Goal: Information Seeking & Learning: Find specific fact

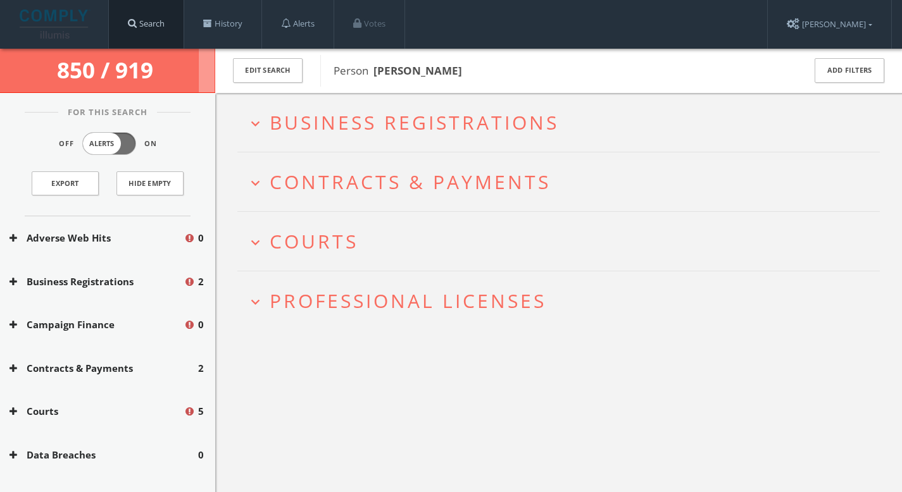
click at [178, 14] on link "Search" at bounding box center [146, 24] width 75 height 48
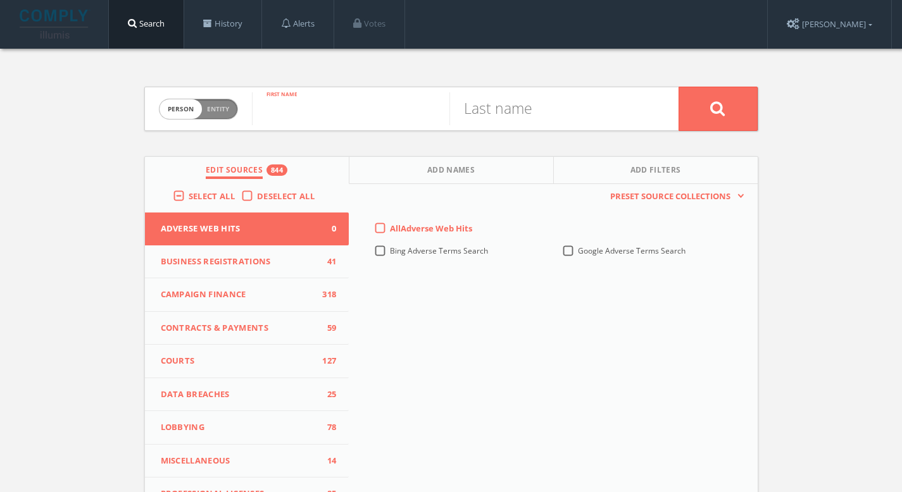
click at [393, 108] on input "text" at bounding box center [350, 108] width 197 height 33
paste input "[PERSON_NAME]"
type input "[PERSON_NAME]"
click at [620, 114] on input "text" at bounding box center [547, 108] width 197 height 33
paste input "[PERSON_NAME]"
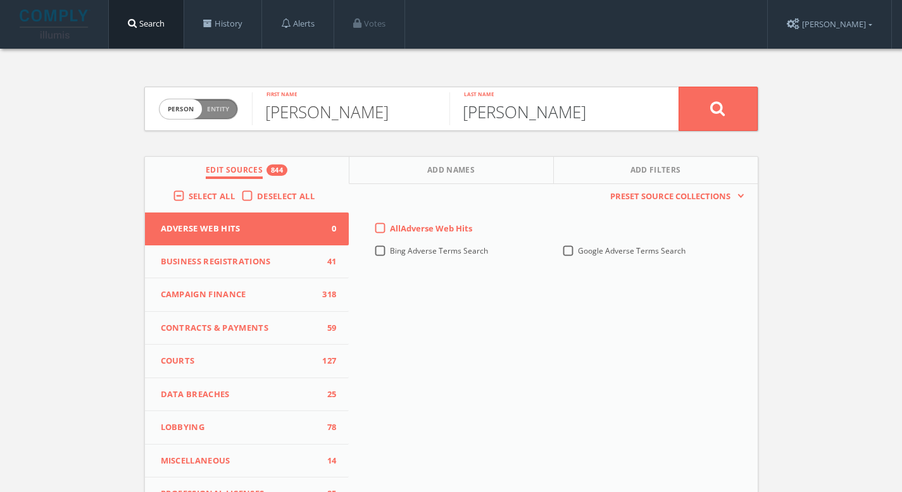
drag, startPoint x: 518, startPoint y: 112, endPoint x: 334, endPoint y: 91, distance: 185.5
click at [334, 91] on form "Person Entity person [PERSON_NAME] First name [PERSON_NAME] Last name" at bounding box center [451, 109] width 614 height 44
type input "Ilitch"
drag, startPoint x: 401, startPoint y: 113, endPoint x: 322, endPoint y: 113, distance: 79.8
click at [322, 113] on input "[PERSON_NAME]" at bounding box center [350, 108] width 197 height 33
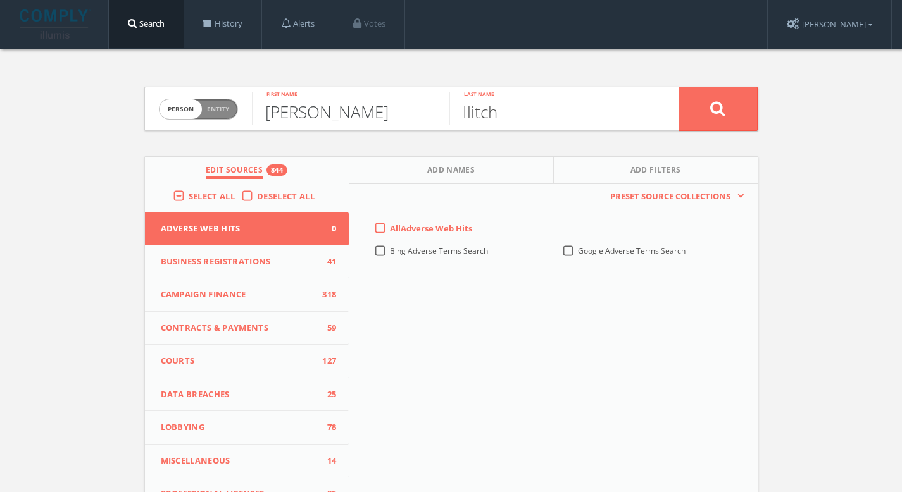
type input "[PERSON_NAME]"
click at [723, 127] on button at bounding box center [718, 109] width 79 height 44
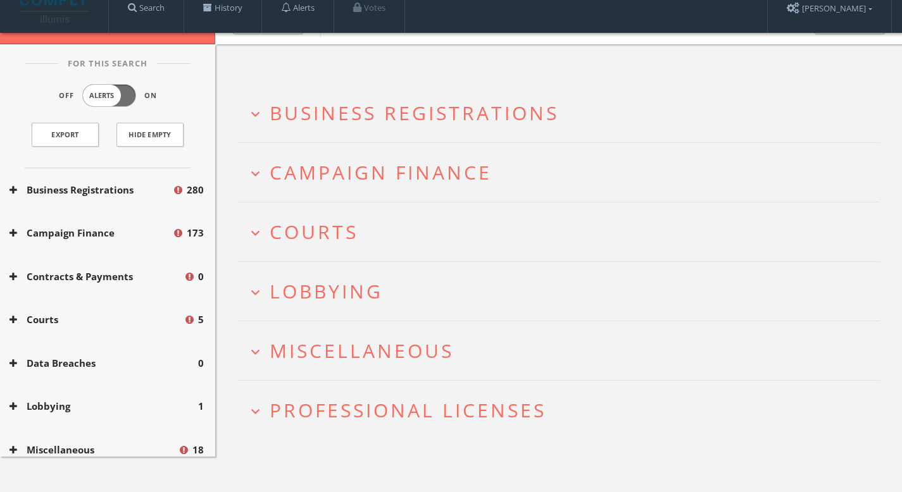
scroll to position [73, 0]
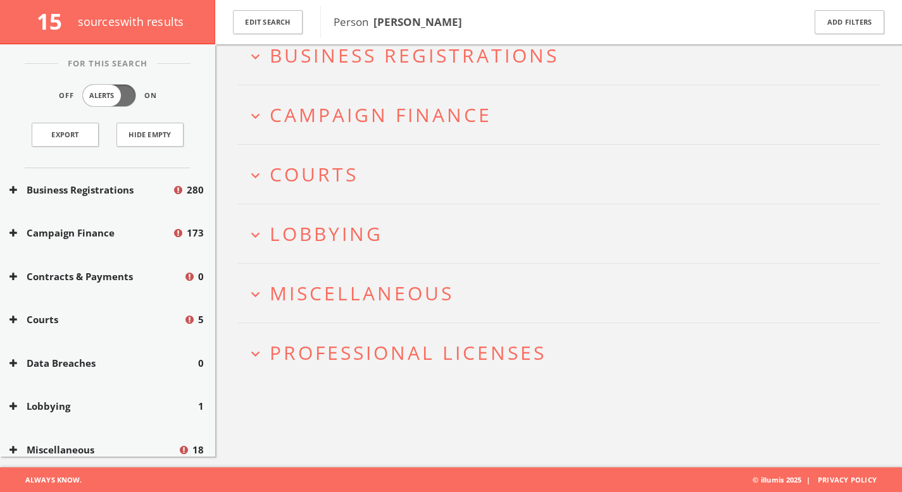
click at [365, 361] on span "Professional Licenses" at bounding box center [408, 353] width 277 height 26
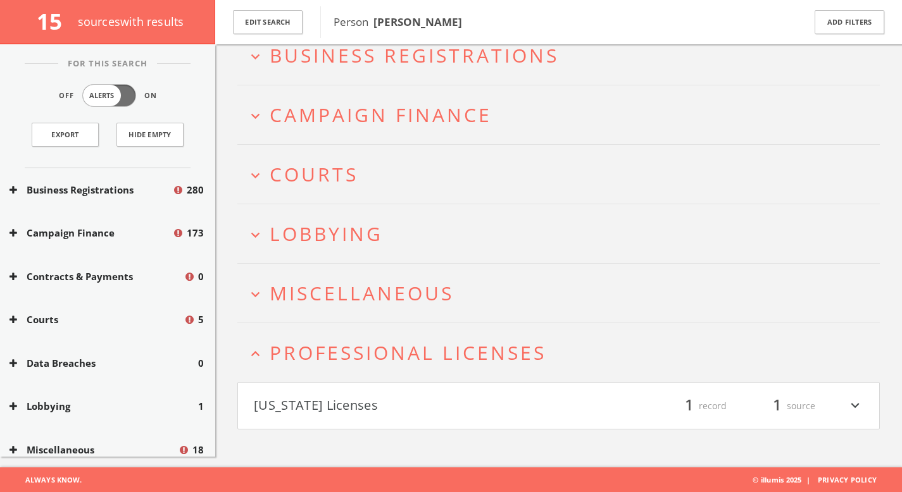
click at [359, 398] on button "[US_STATE] Licenses" at bounding box center [406, 407] width 305 height 22
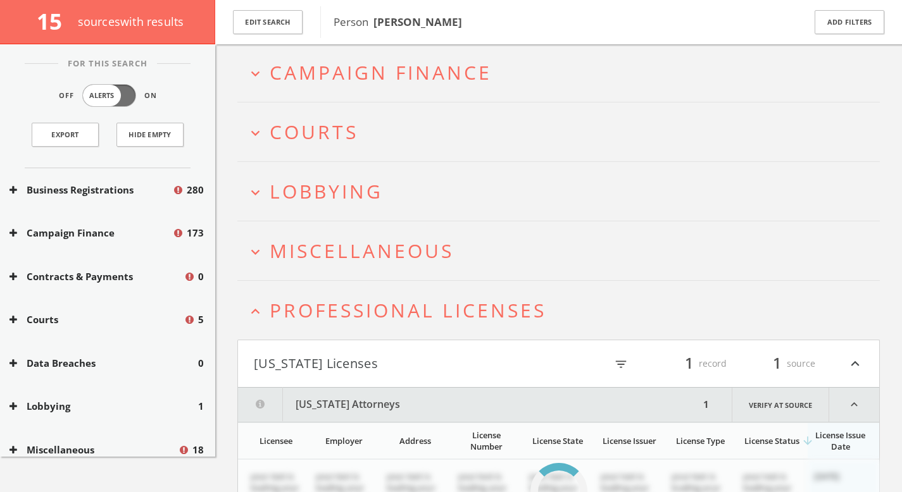
scroll to position [185, 0]
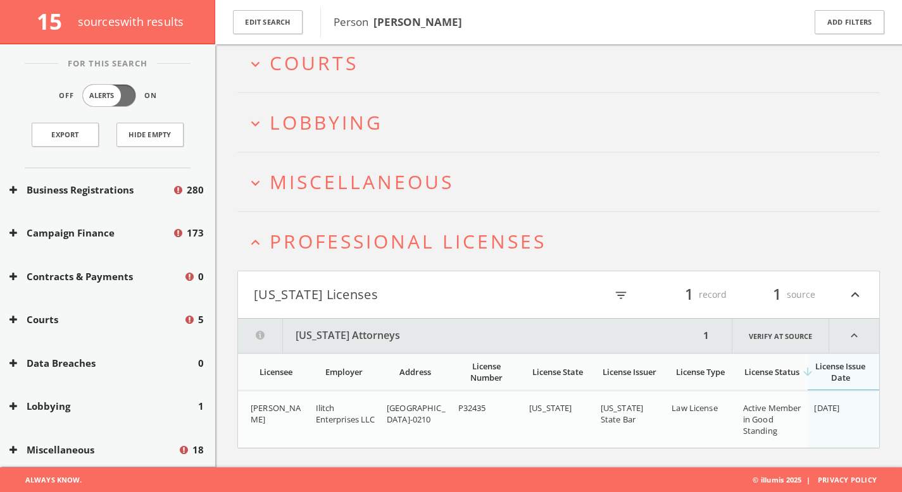
click at [375, 195] on h2 "expand_more Miscellaneous" at bounding box center [558, 182] width 643 height 59
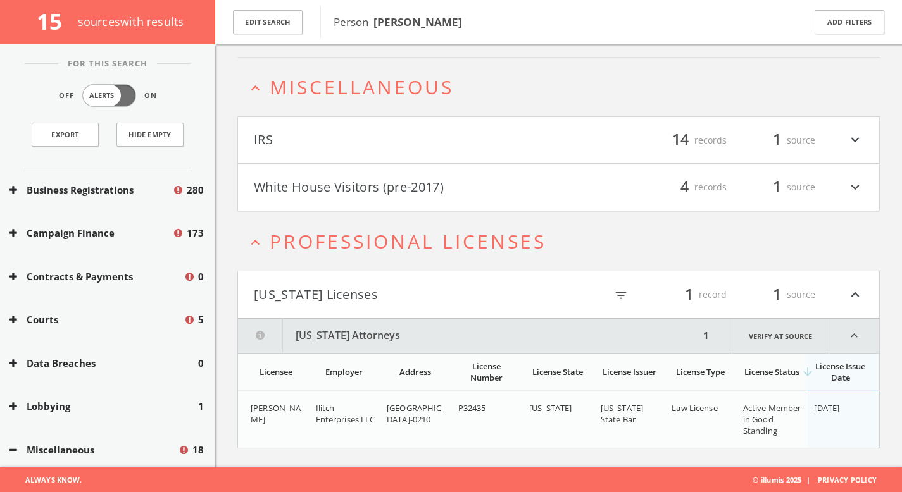
click at [367, 215] on html "Search History Alerts Votes [PERSON_NAME] Edit Profile Change Password Security…" at bounding box center [451, 106] width 902 height 773
click at [367, 192] on button "White House Visitors (pre-2017)" at bounding box center [406, 188] width 305 height 22
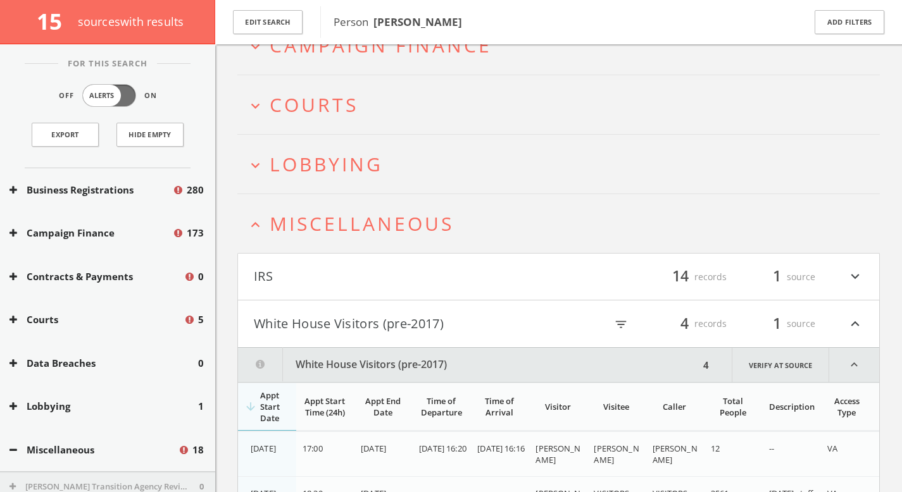
scroll to position [139, 0]
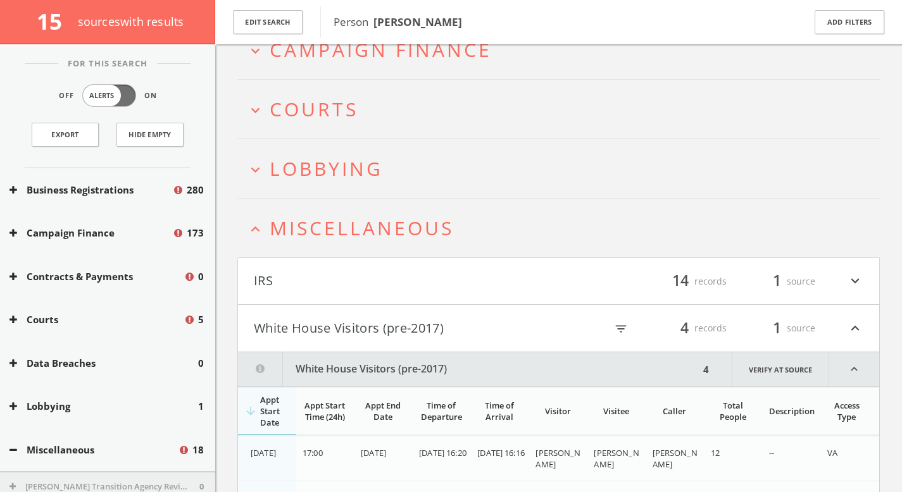
click at [318, 237] on span "Miscellaneous" at bounding box center [362, 228] width 184 height 26
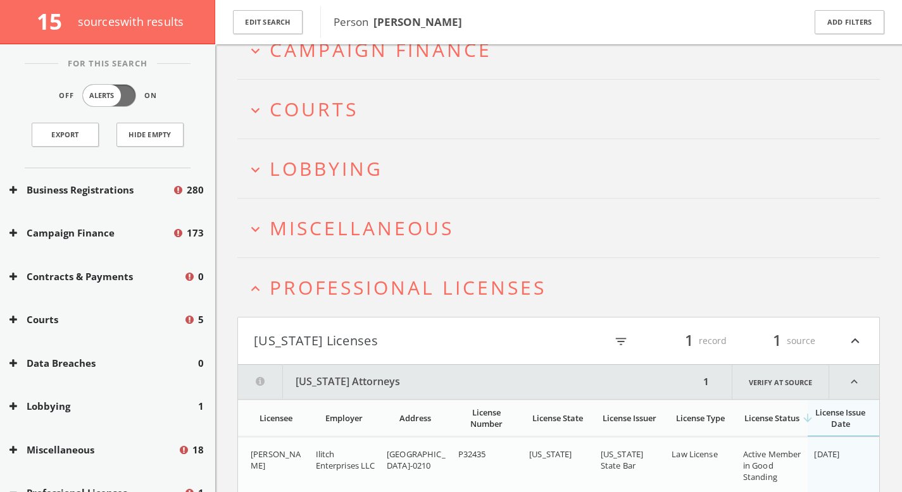
click at [318, 237] on span "Miscellaneous" at bounding box center [362, 228] width 184 height 26
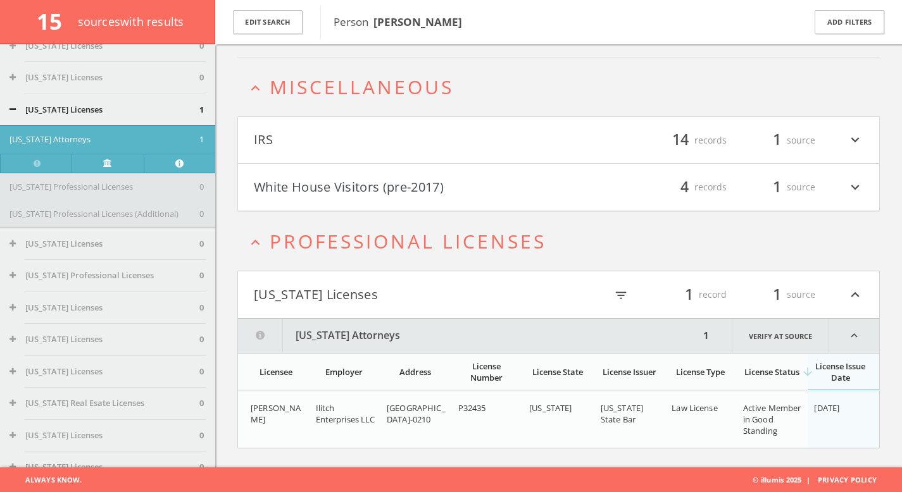
scroll to position [0, 0]
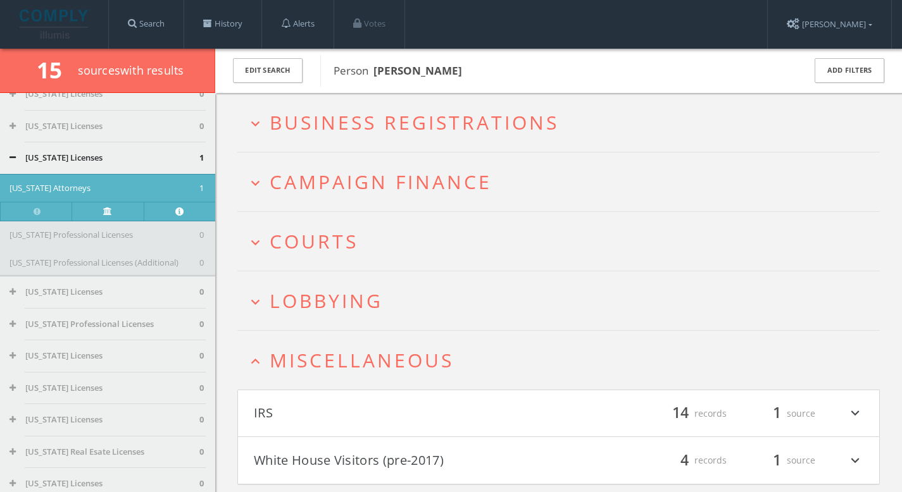
click at [361, 342] on h2 "expand_less Miscellaneous" at bounding box center [558, 360] width 643 height 59
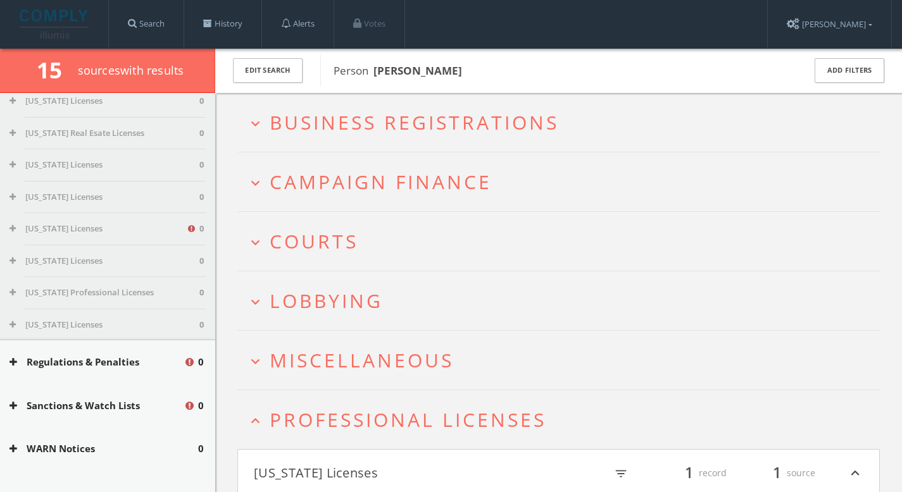
scroll to position [677, 0]
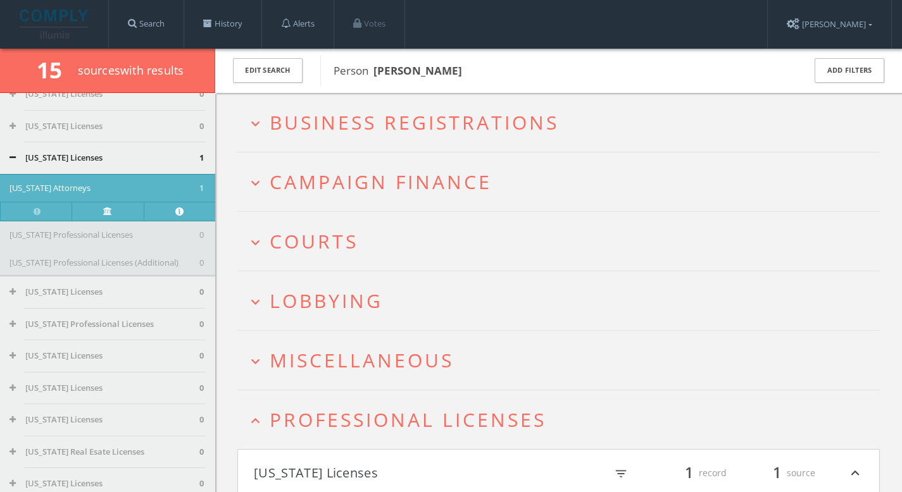
click at [346, 310] on span "Lobbying" at bounding box center [326, 301] width 113 height 26
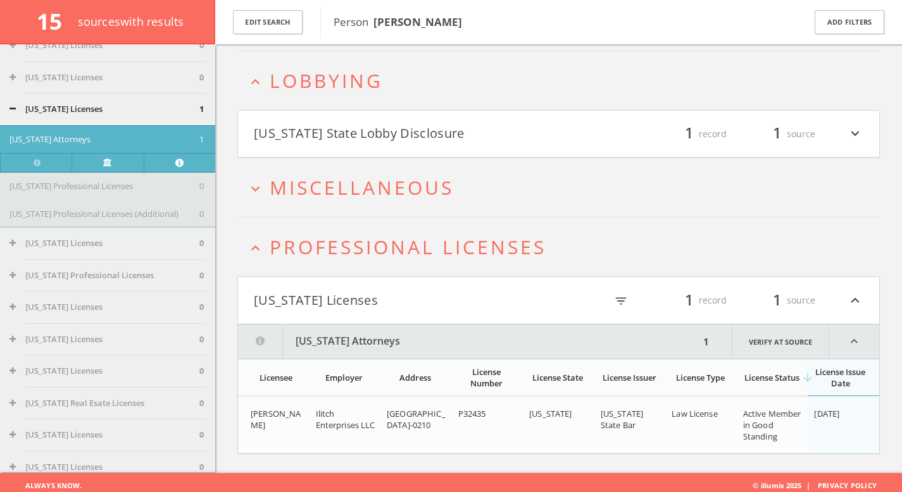
scroll to position [227, 0]
click at [367, 195] on span "Miscellaneous" at bounding box center [362, 187] width 184 height 26
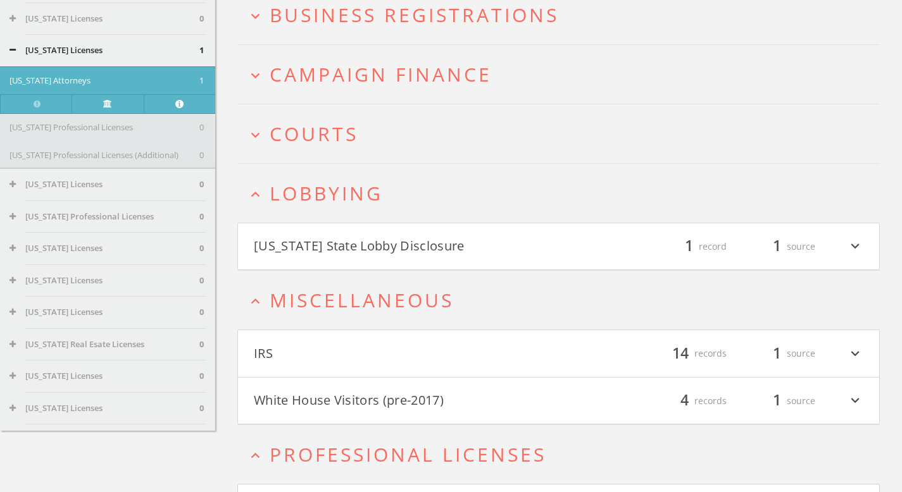
scroll to position [46, 0]
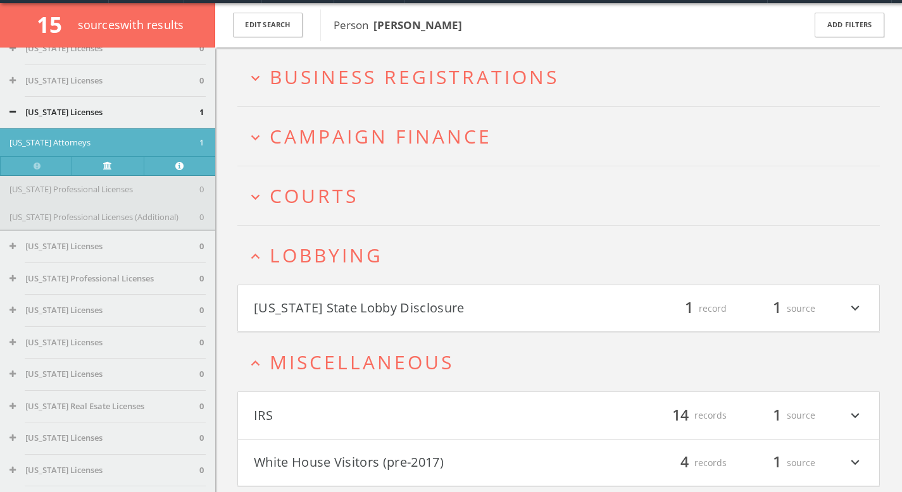
click at [367, 200] on button "expand_more Courts" at bounding box center [563, 195] width 633 height 21
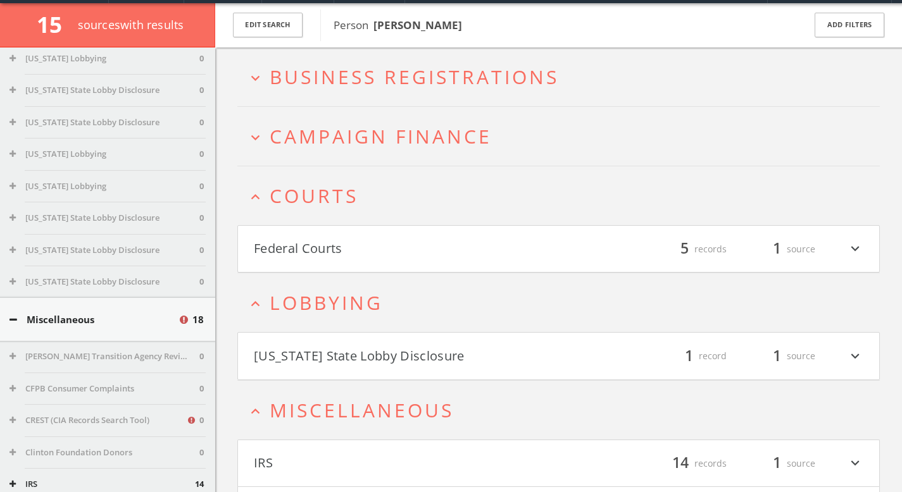
scroll to position [3520, 0]
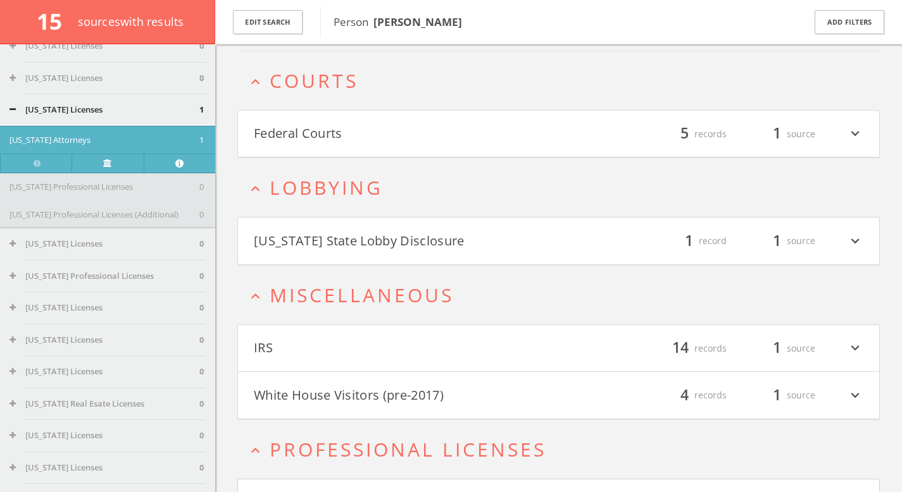
click at [373, 143] on button "Federal Courts" at bounding box center [406, 134] width 305 height 22
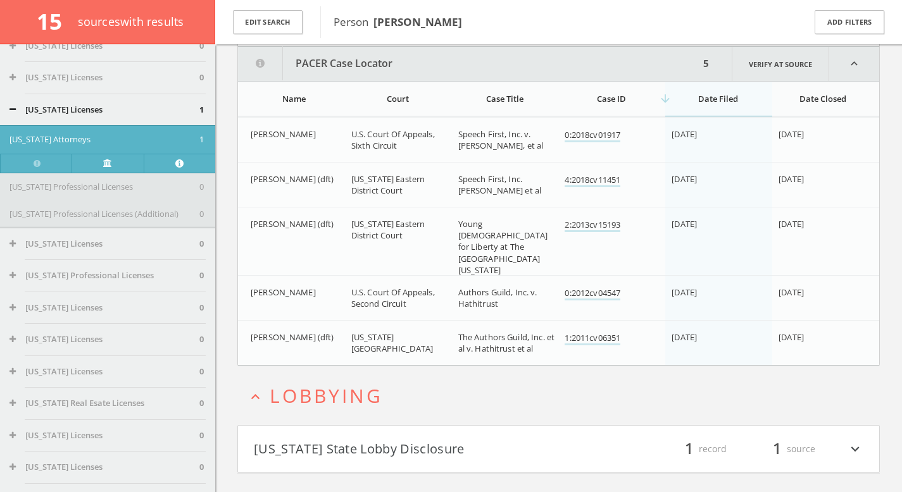
scroll to position [280, 0]
